Goal: Task Accomplishment & Management: Use online tool/utility

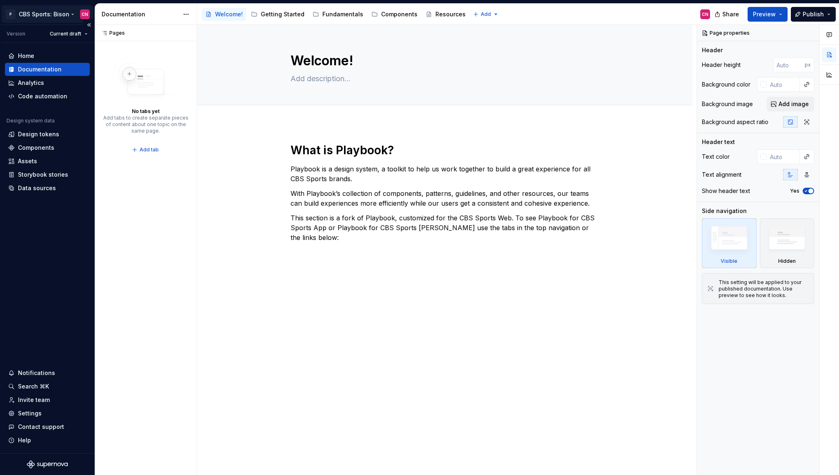
click at [44, 10] on html "P CBS Sports: Bison CN Version Current draft Home Documentation Analytics Code …" at bounding box center [419, 237] width 839 height 475
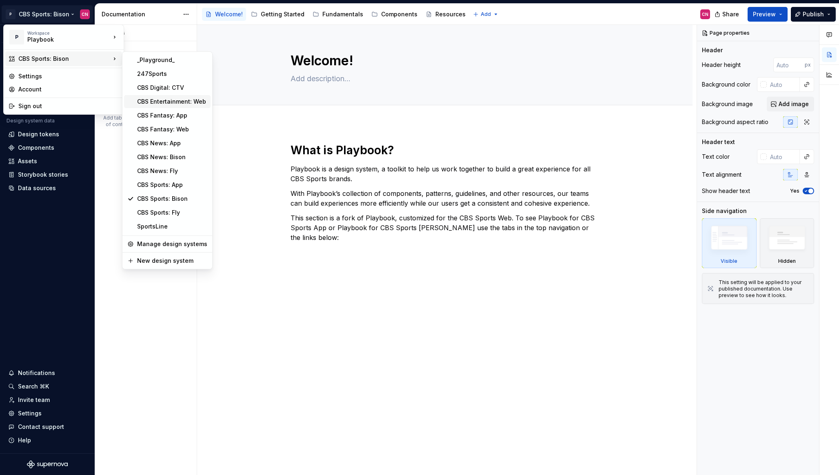
click at [151, 105] on div "CBS Entertainment: Web" at bounding box center [172, 102] width 70 height 8
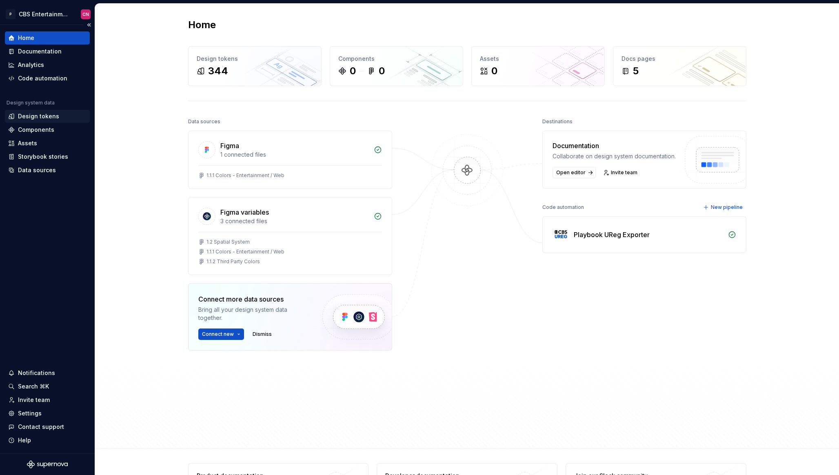
click at [44, 112] on div "Design tokens" at bounding box center [38, 116] width 41 height 8
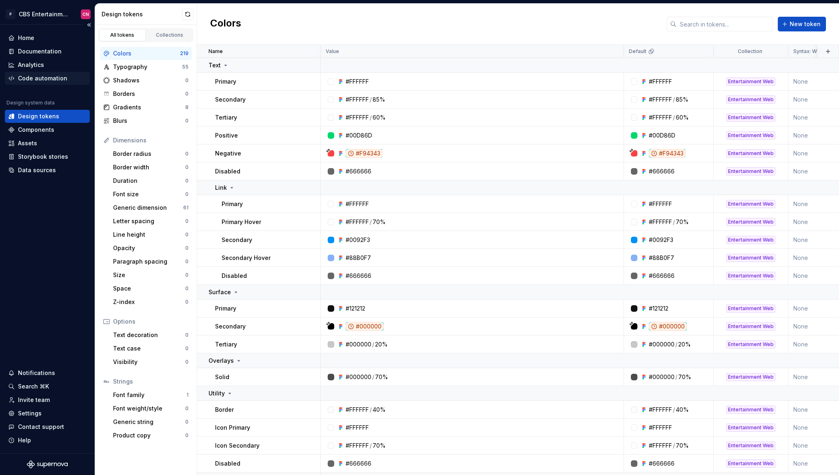
click at [45, 84] on div "Code automation" at bounding box center [47, 78] width 85 height 13
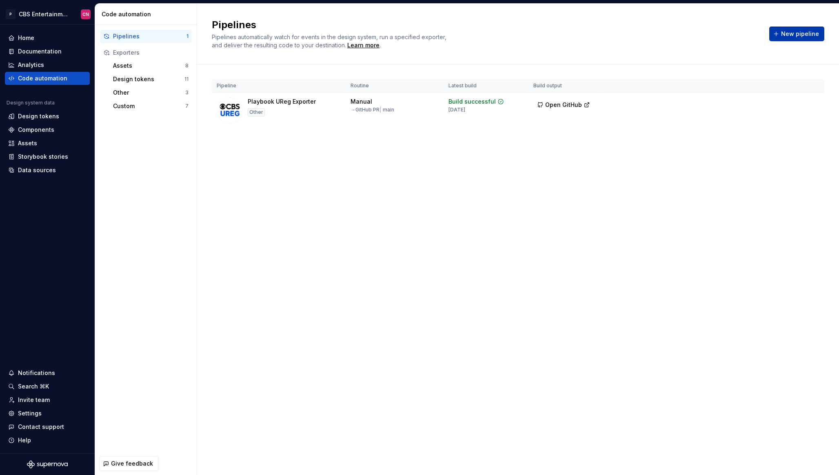
click at [797, 31] on span "New pipeline" at bounding box center [800, 34] width 38 height 8
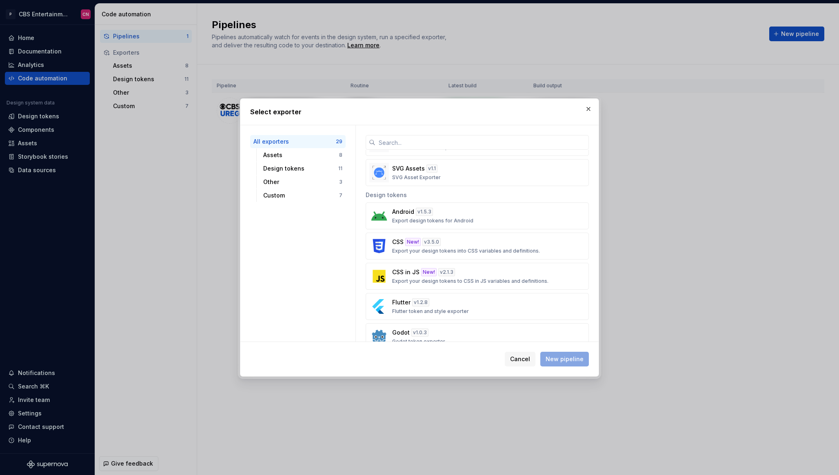
scroll to position [259, 0]
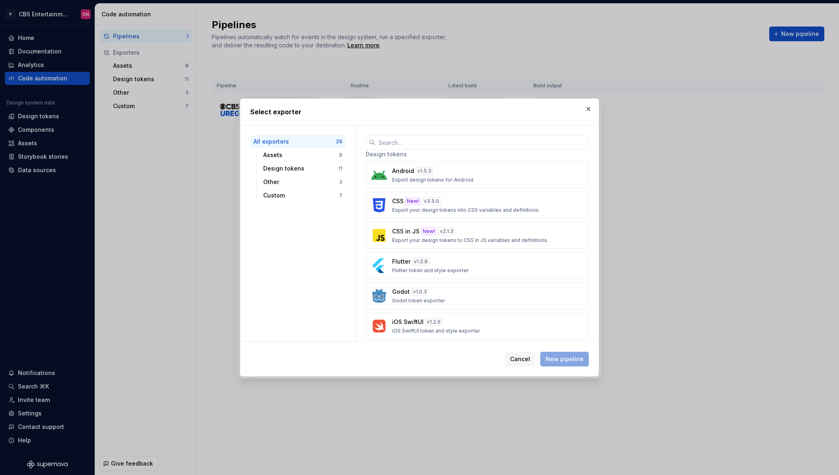
click at [429, 211] on p "Export your design tokens into CSS variables and definitions." at bounding box center [466, 210] width 148 height 7
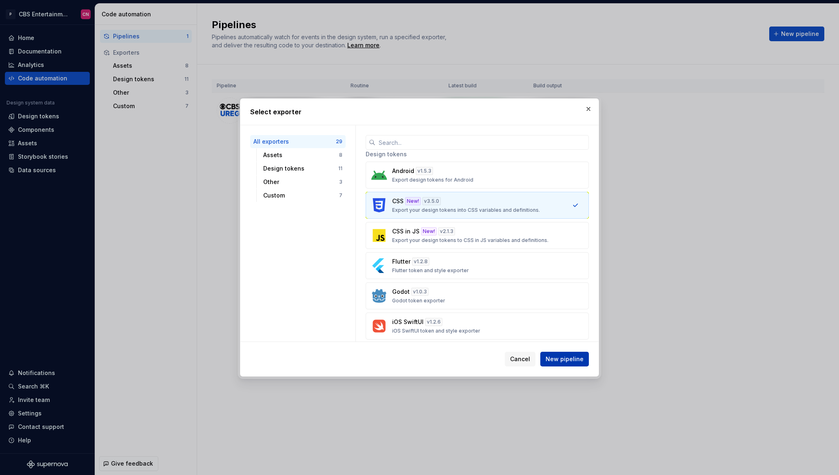
click at [558, 355] on span "New pipeline" at bounding box center [565, 359] width 38 height 8
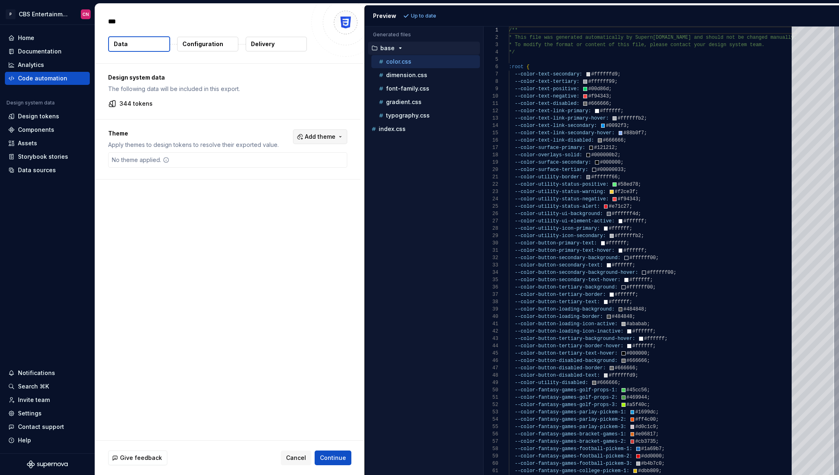
type textarea "*"
click at [190, 44] on p "Configuration" at bounding box center [202, 44] width 41 height 8
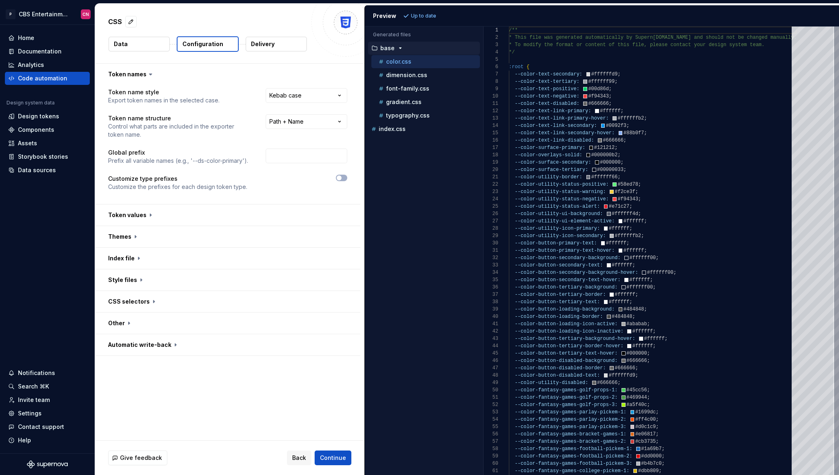
click at [273, 47] on p "Delivery" at bounding box center [263, 44] width 24 height 8
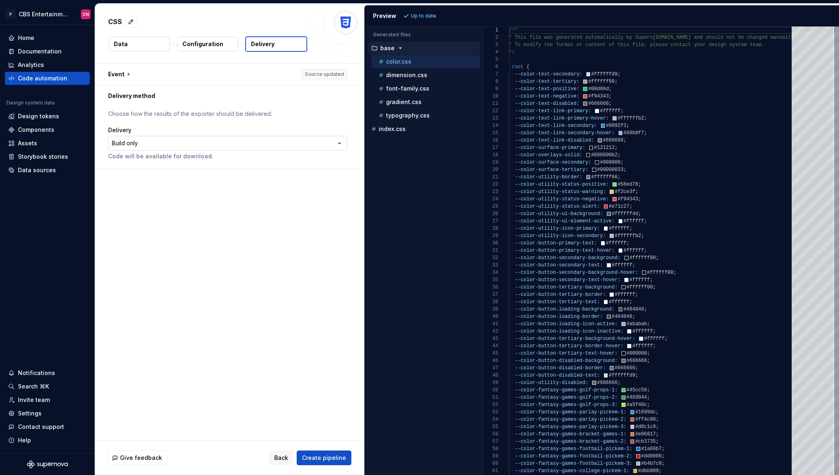
click at [149, 141] on html "**********" at bounding box center [419, 237] width 839 height 475
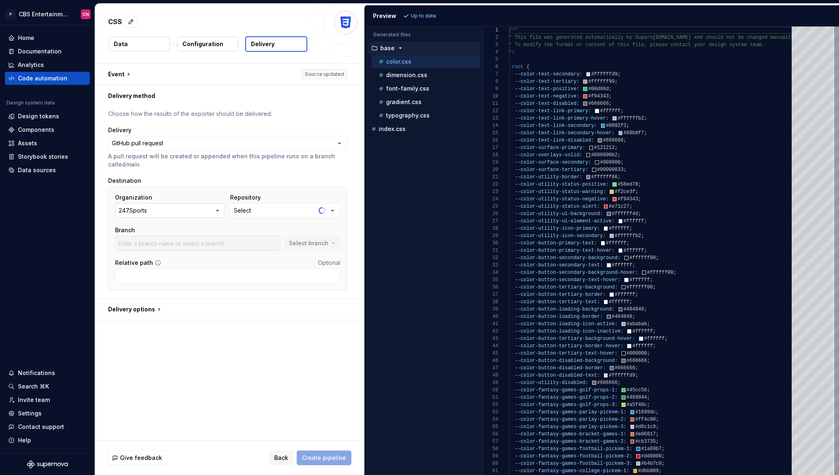
click at [185, 211] on button "247Sports" at bounding box center [170, 210] width 110 height 15
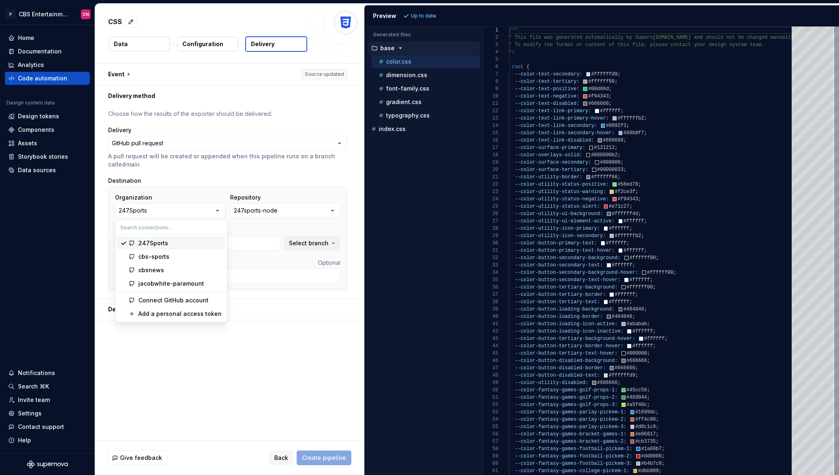
type input "5406"
click at [270, 214] on div "247sports-node" at bounding box center [256, 211] width 44 height 8
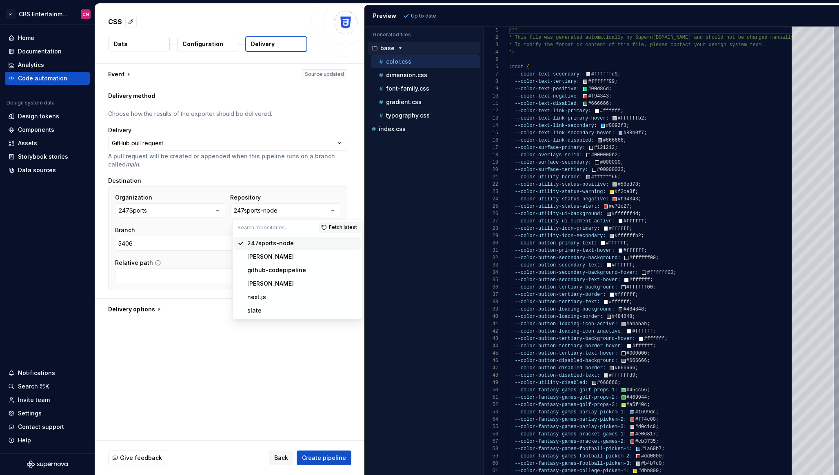
click at [269, 195] on div "Repository" at bounding box center [285, 197] width 110 height 8
